Goal: Information Seeking & Learning: Understand process/instructions

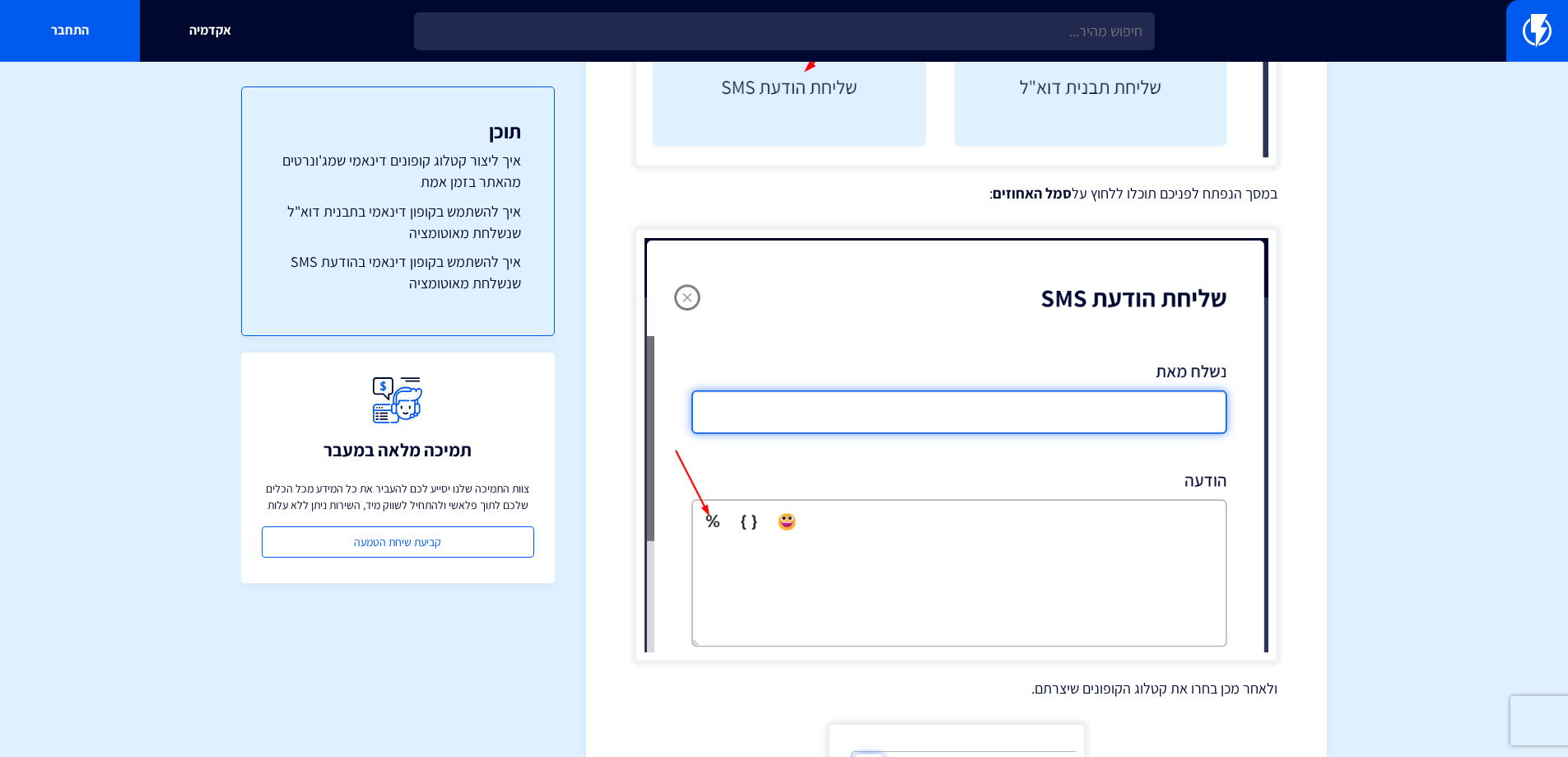
scroll to position [6820, 0]
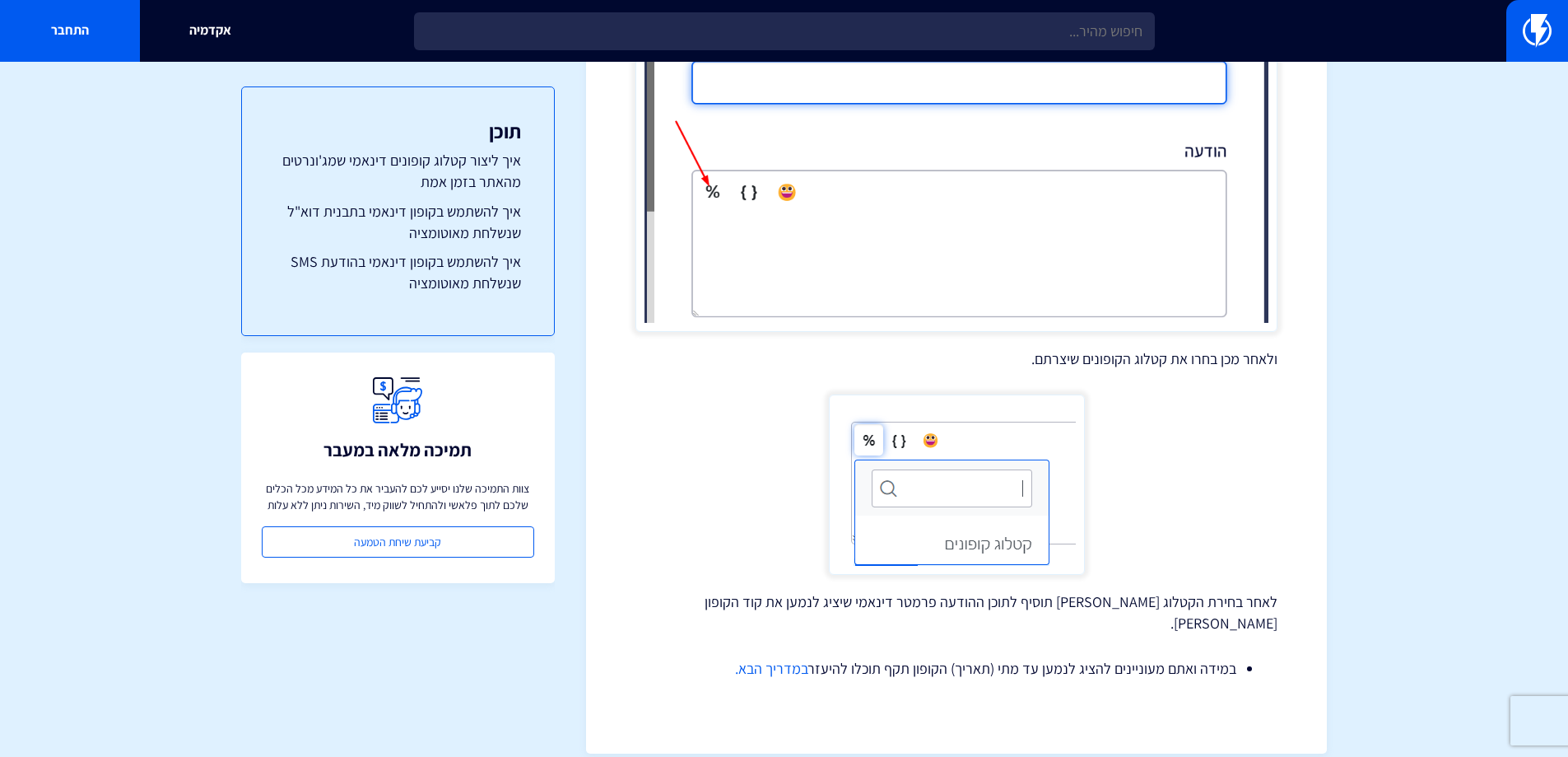
click at [769, 658] on link "במדריך הבא." at bounding box center [771, 668] width 73 height 19
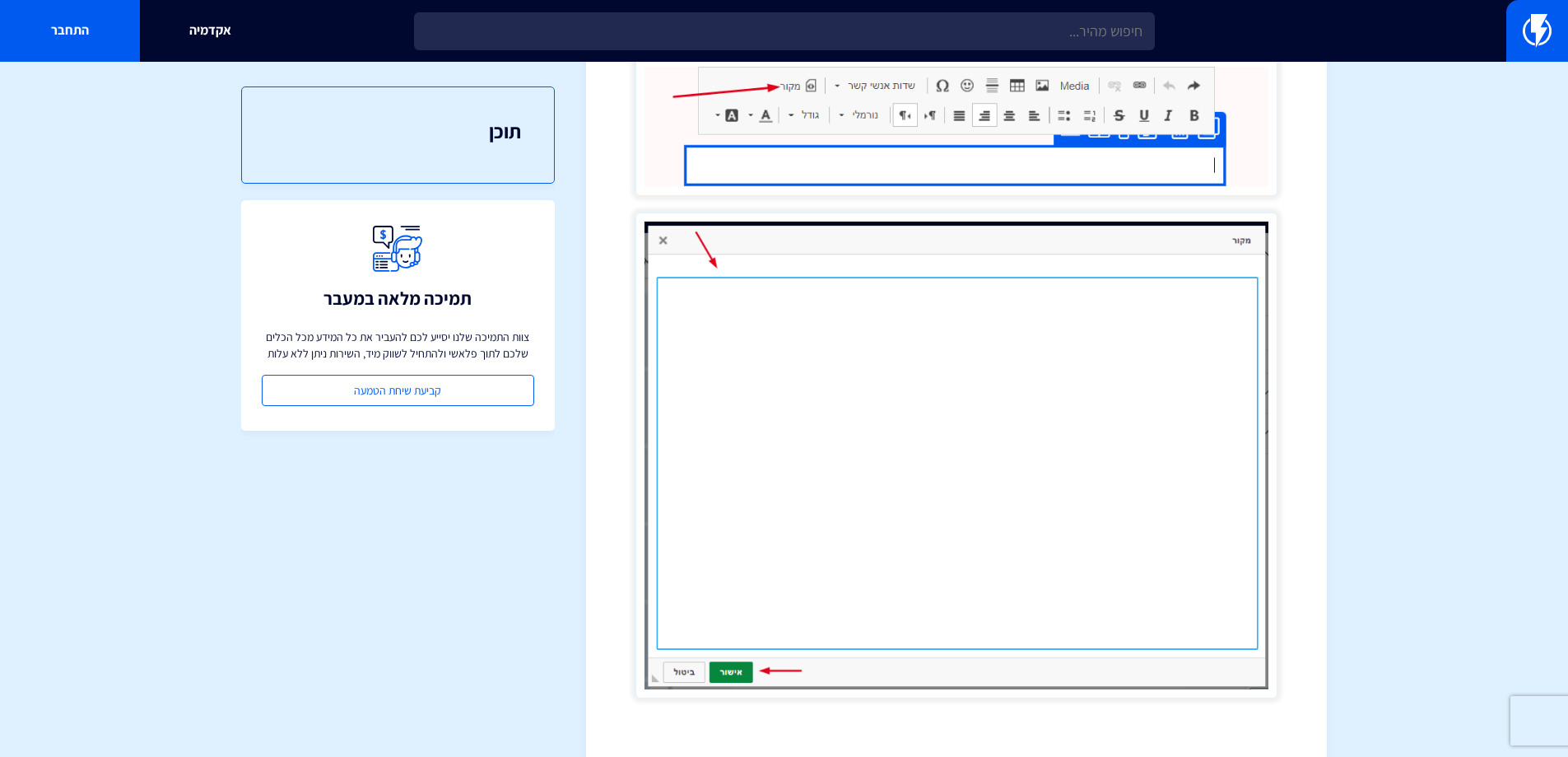
scroll to position [36, 0]
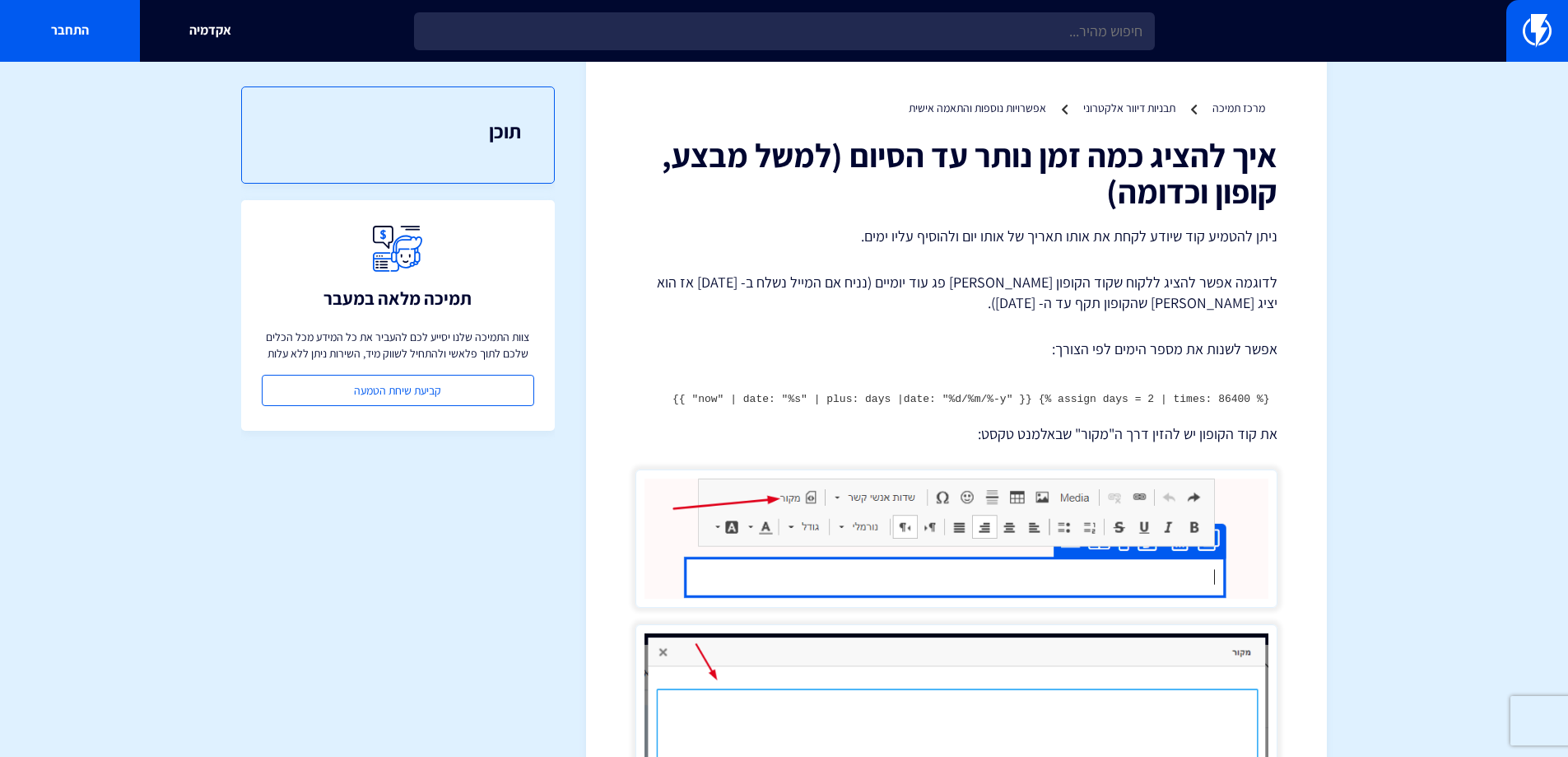
click at [1154, 396] on pre "{% assign days = 2 | times: 86400 %} {{ "now" | date: "%s" | plus: days |date: …" at bounding box center [956, 400] width 642 height 31
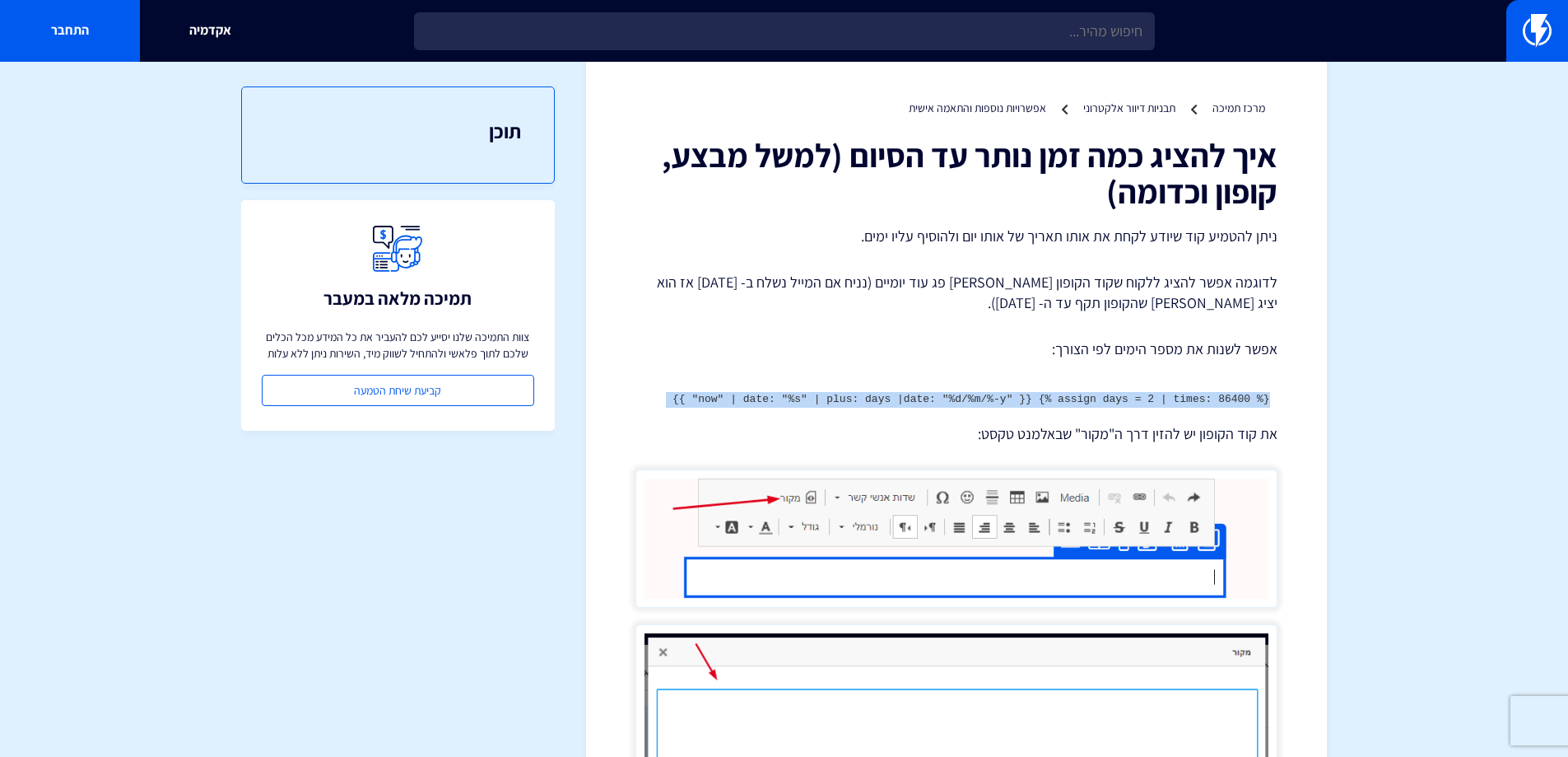
click at [1154, 396] on pre "{% assign days = 2 | times: 86400 %} {{ "now" | date: "%s" | plus: days |date: …" at bounding box center [956, 400] width 642 height 31
copy div "{% assign days = 2 | times: 86400 %} {{ "now" | date: "%s" | plus: days |date: …"
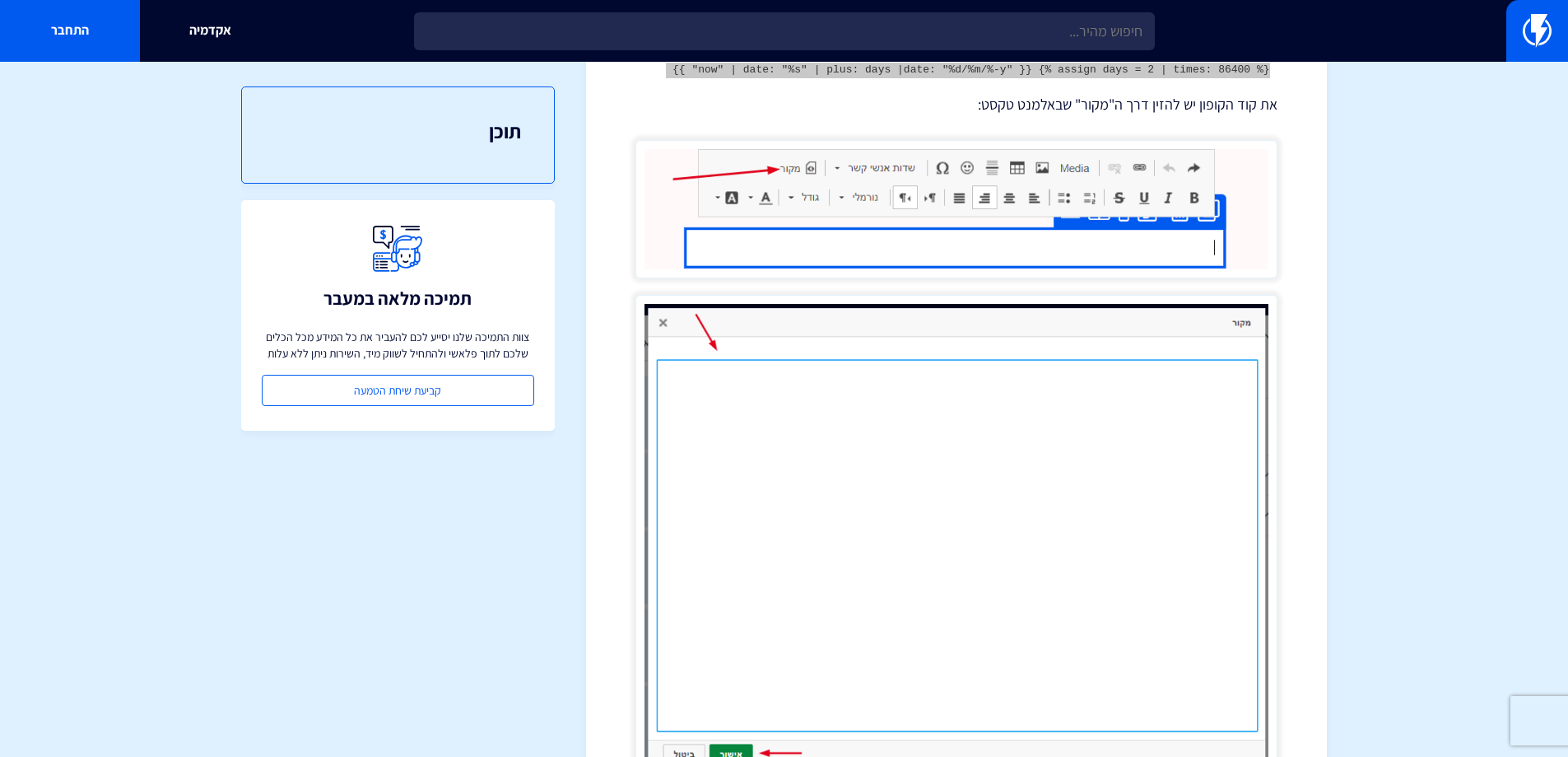
scroll to position [119, 0]
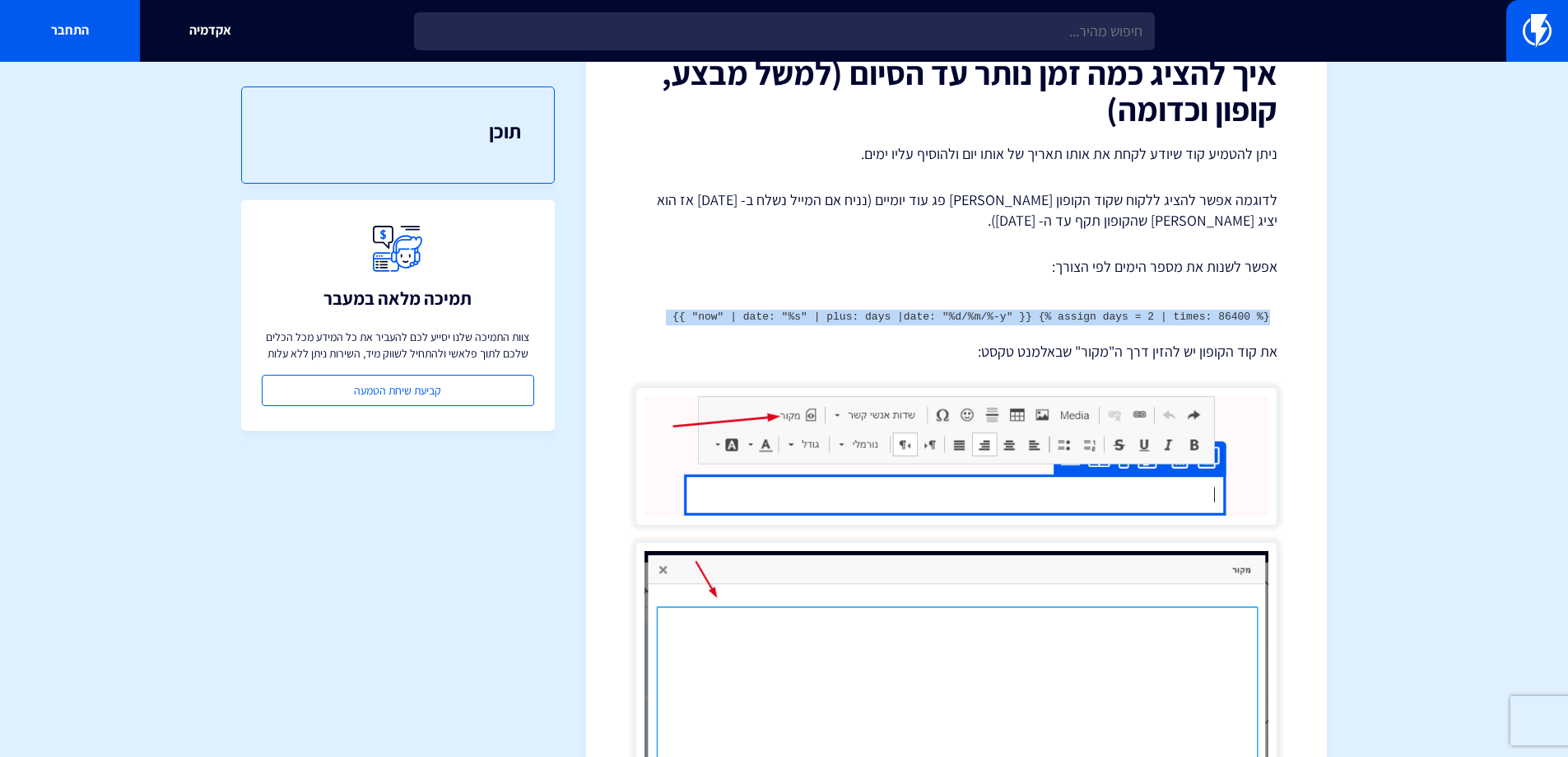
click at [1039, 318] on pre "{% assign days = 2 | times: 86400 %} {{ "now" | date: "%s" | plus: days |date: …" at bounding box center [956, 318] width 642 height 31
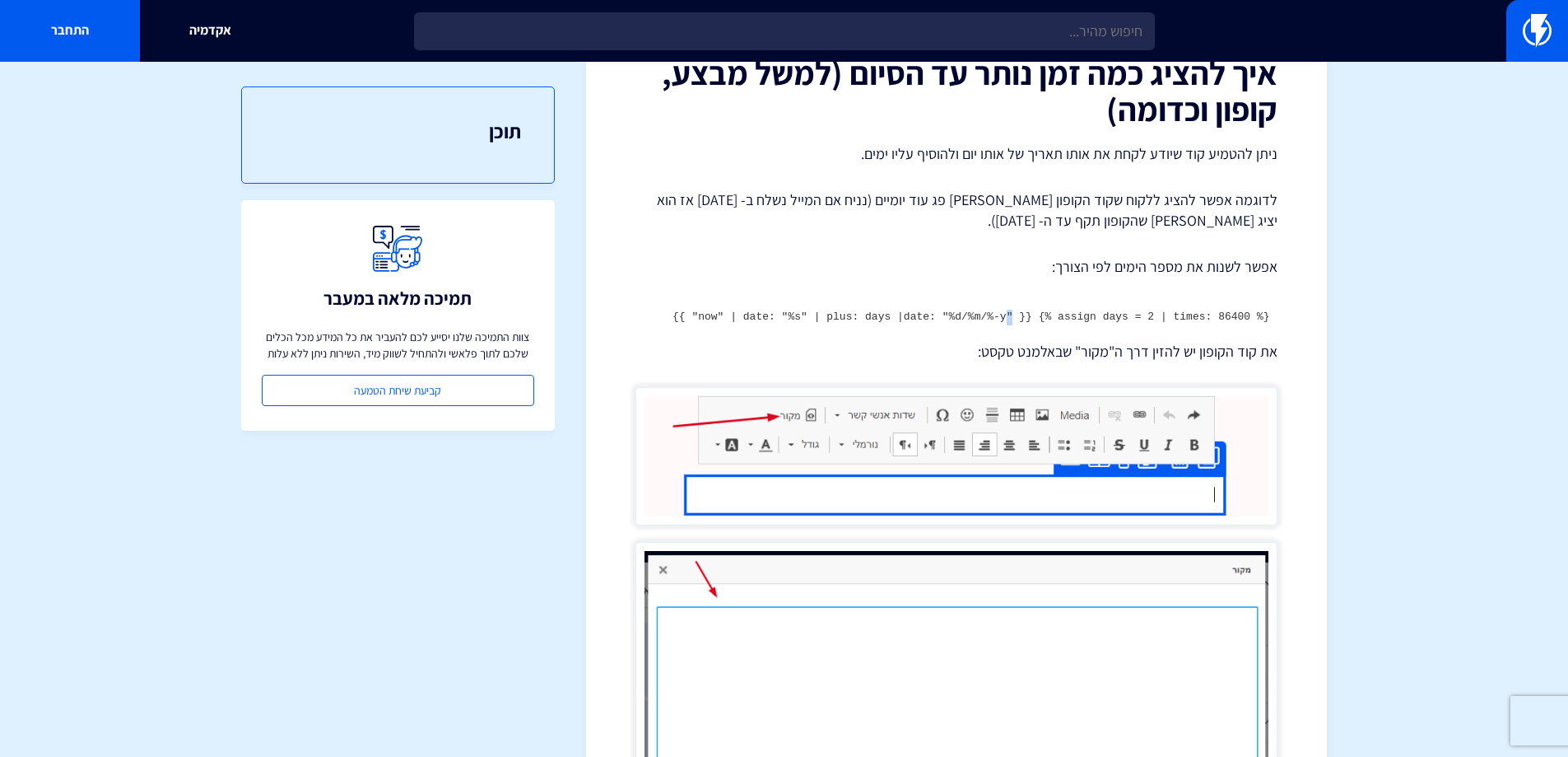
click at [1039, 318] on pre "{% assign days = 2 | times: 86400 %} {{ "now" | date: "%s" | plus: days |date: …" at bounding box center [956, 318] width 642 height 31
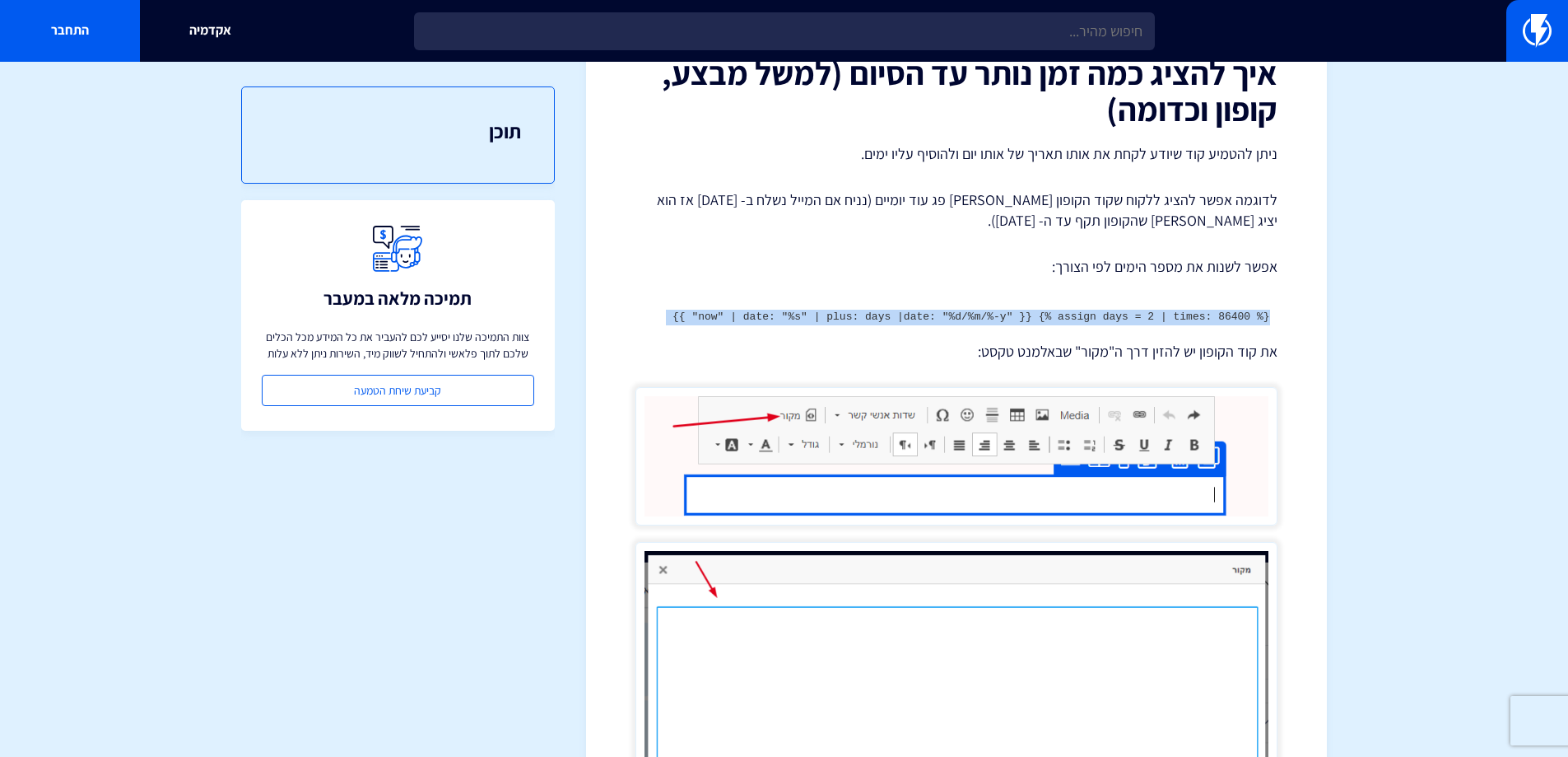
click at [1039, 318] on pre "{% assign days = 2 | times: 86400 %} {{ "now" | date: "%s" | plus: days |date: …" at bounding box center [956, 318] width 642 height 31
